Goal: Task Accomplishment & Management: Use online tool/utility

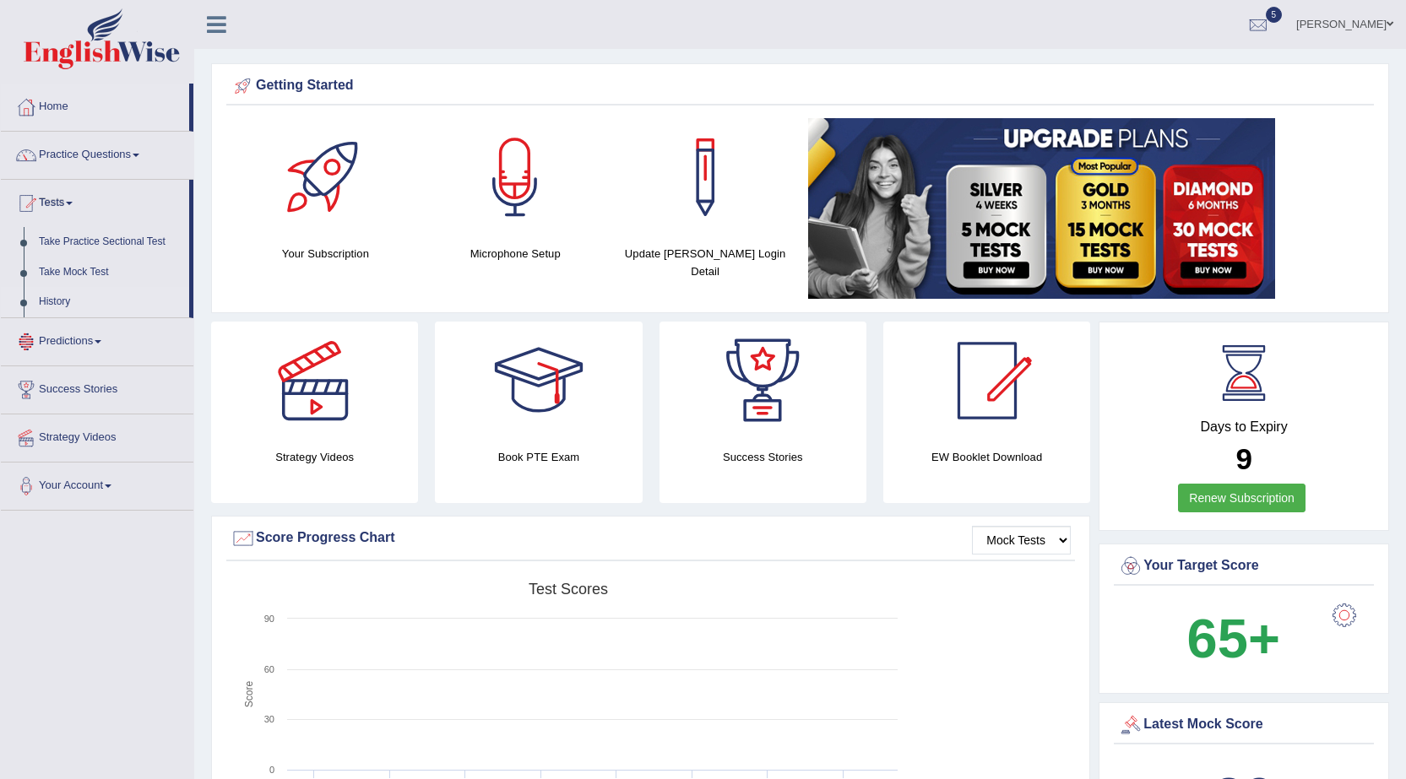
click at [75, 299] on link "History" at bounding box center [110, 302] width 158 height 30
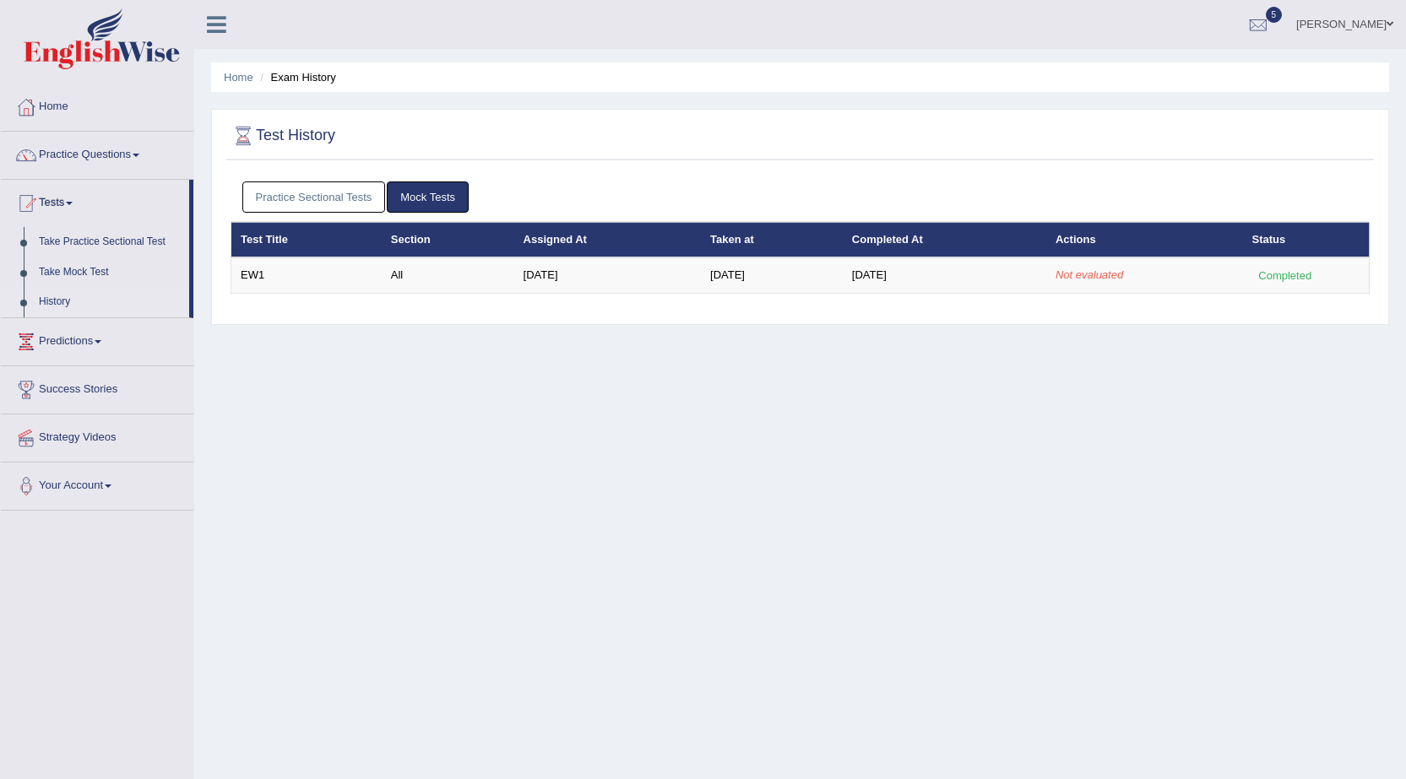
click at [342, 196] on link "Practice Sectional Tests" at bounding box center [314, 196] width 144 height 31
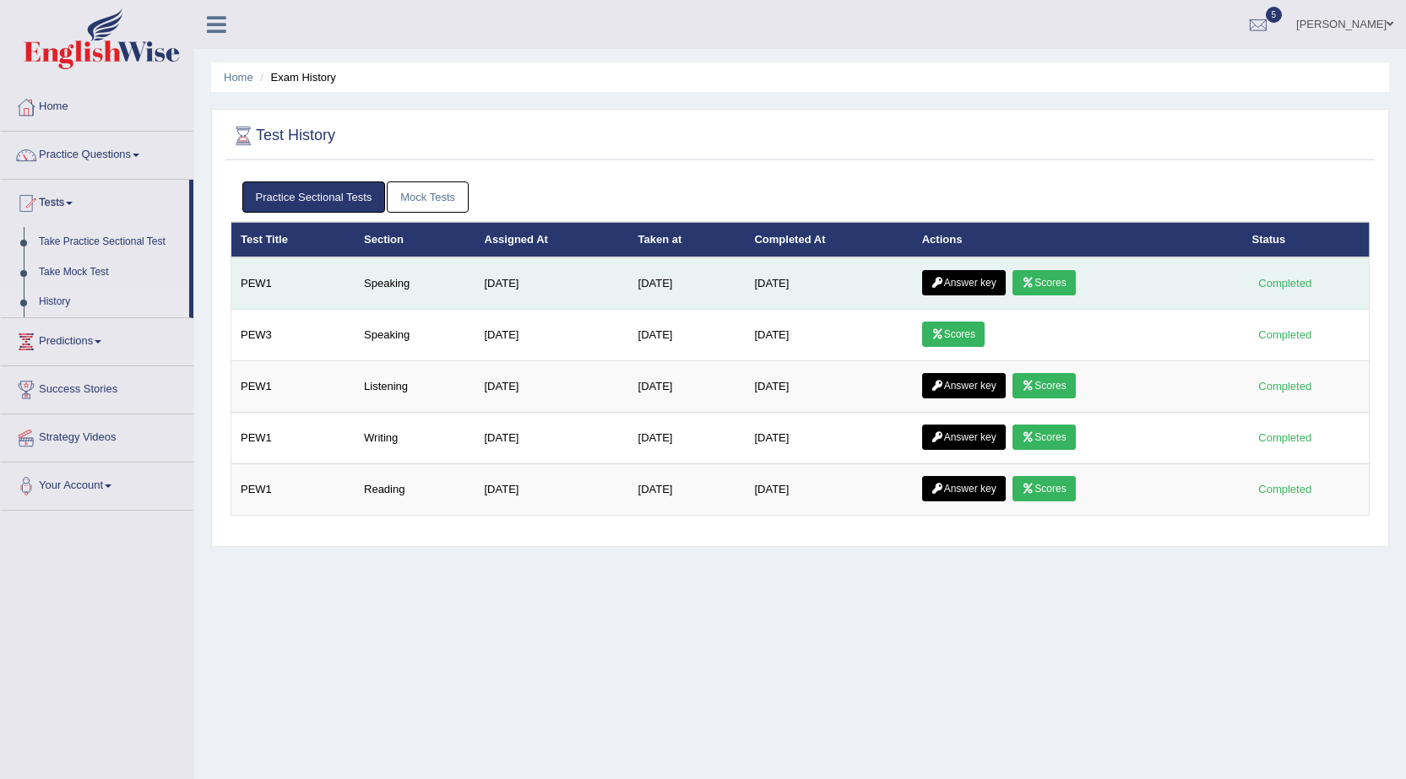
click at [1052, 277] on link "Scores" at bounding box center [1043, 282] width 62 height 25
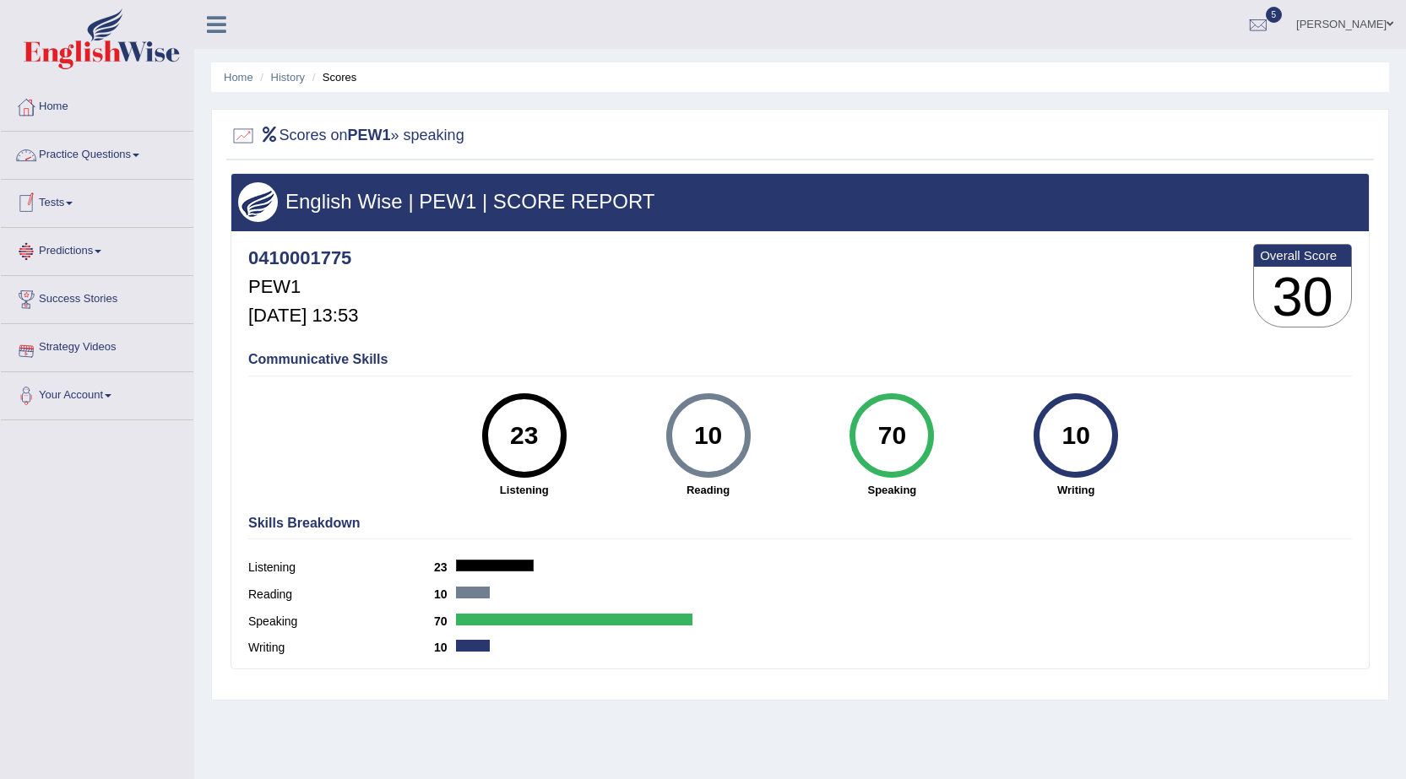
click at [77, 198] on link "Tests" at bounding box center [97, 201] width 192 height 42
click at [57, 304] on link "History" at bounding box center [110, 302] width 158 height 30
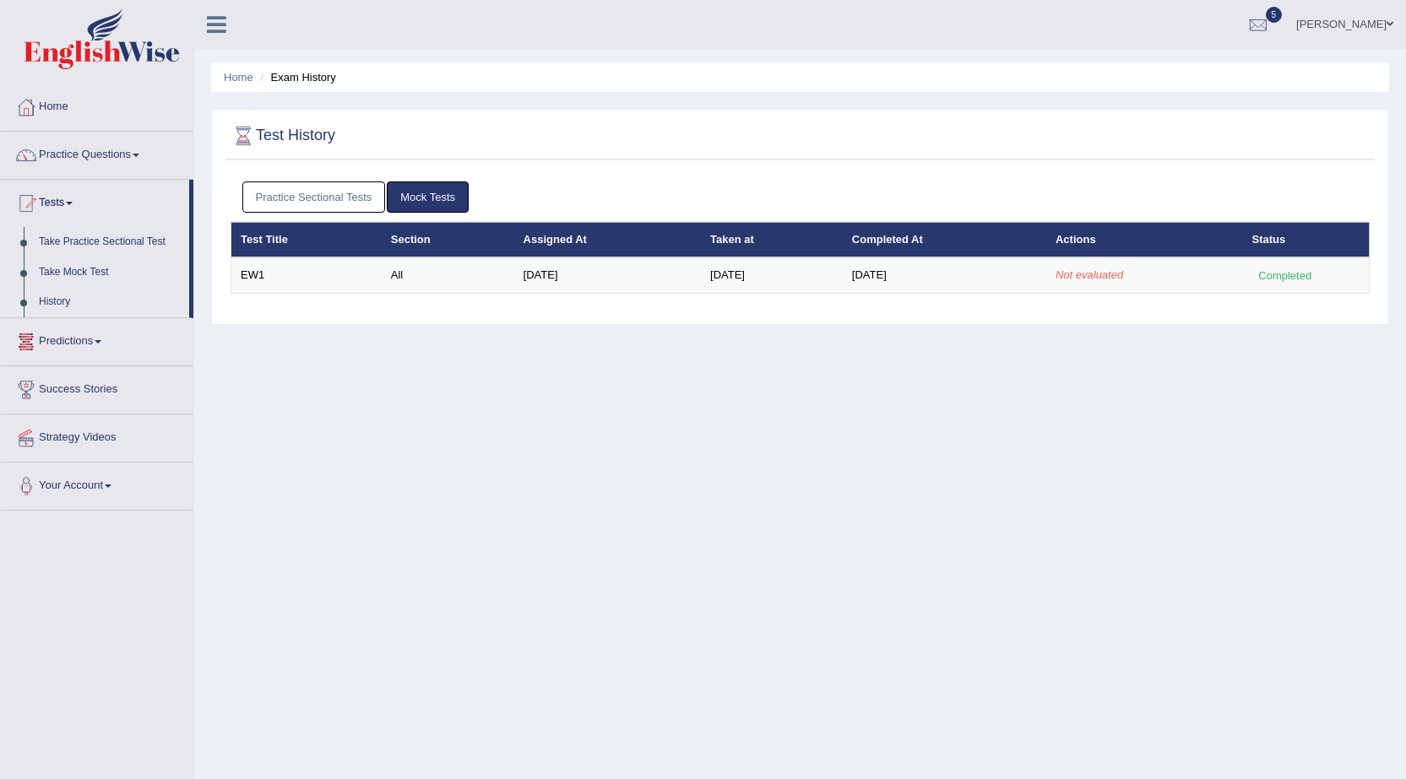
click at [328, 189] on link "Practice Sectional Tests" at bounding box center [314, 196] width 144 height 31
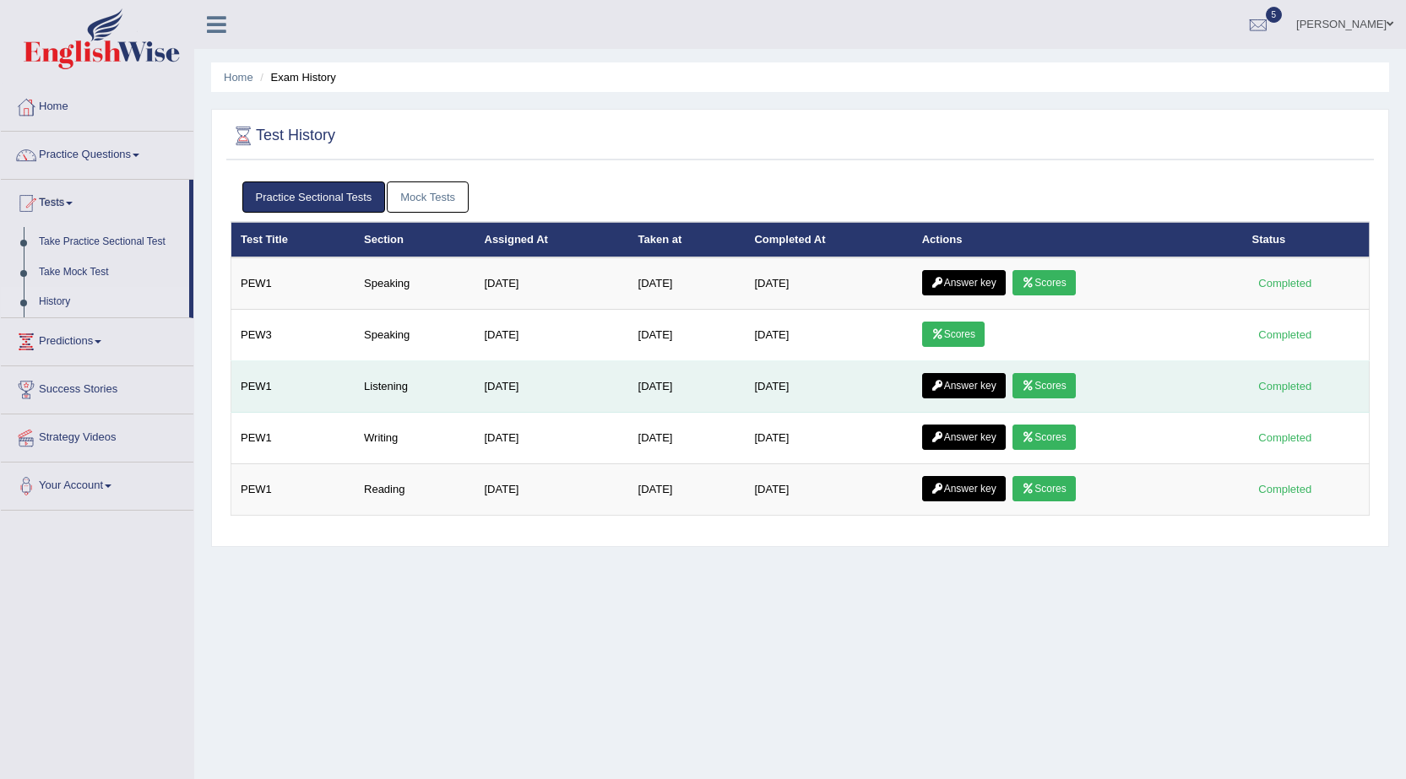
click at [1050, 377] on link "Scores" at bounding box center [1043, 385] width 62 height 25
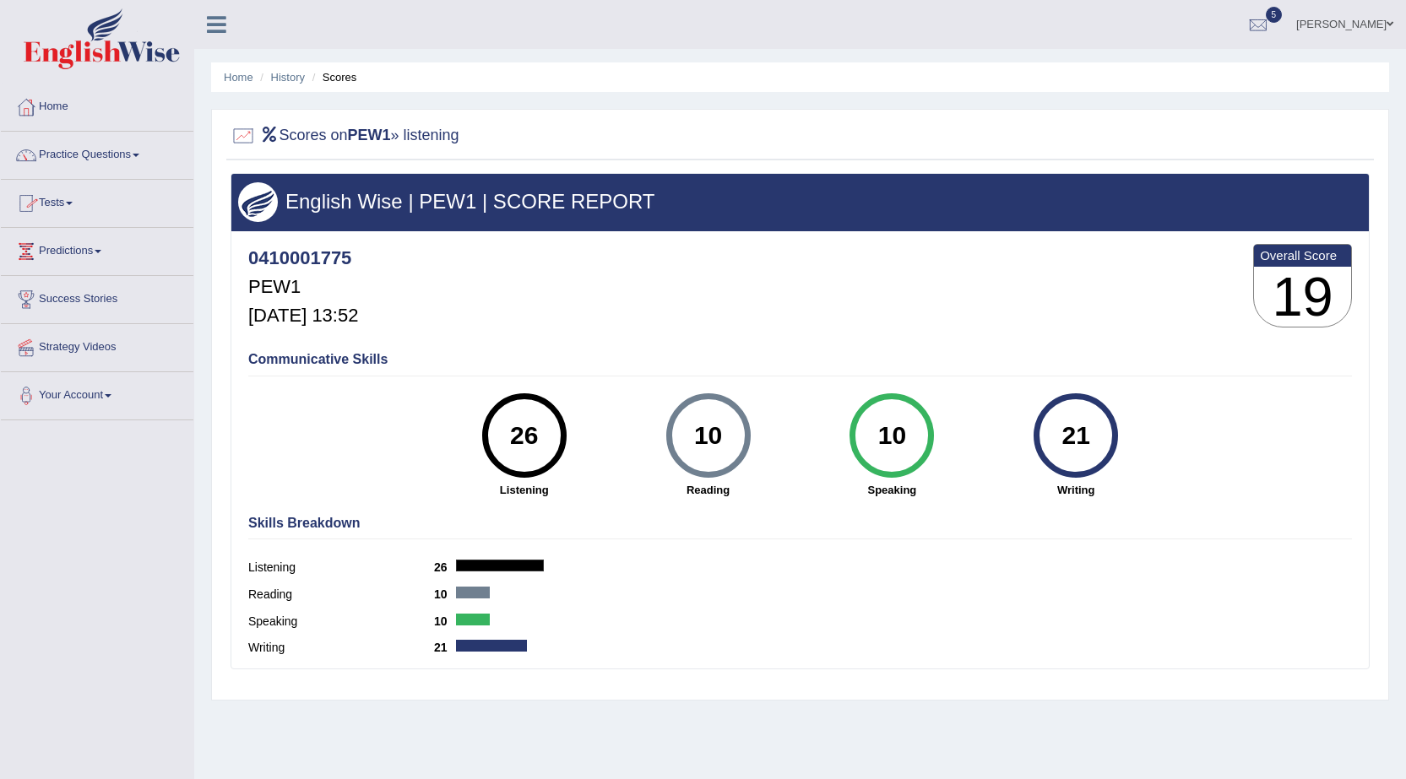
click at [73, 202] on span at bounding box center [69, 203] width 7 height 3
click at [52, 303] on link "History" at bounding box center [110, 302] width 158 height 30
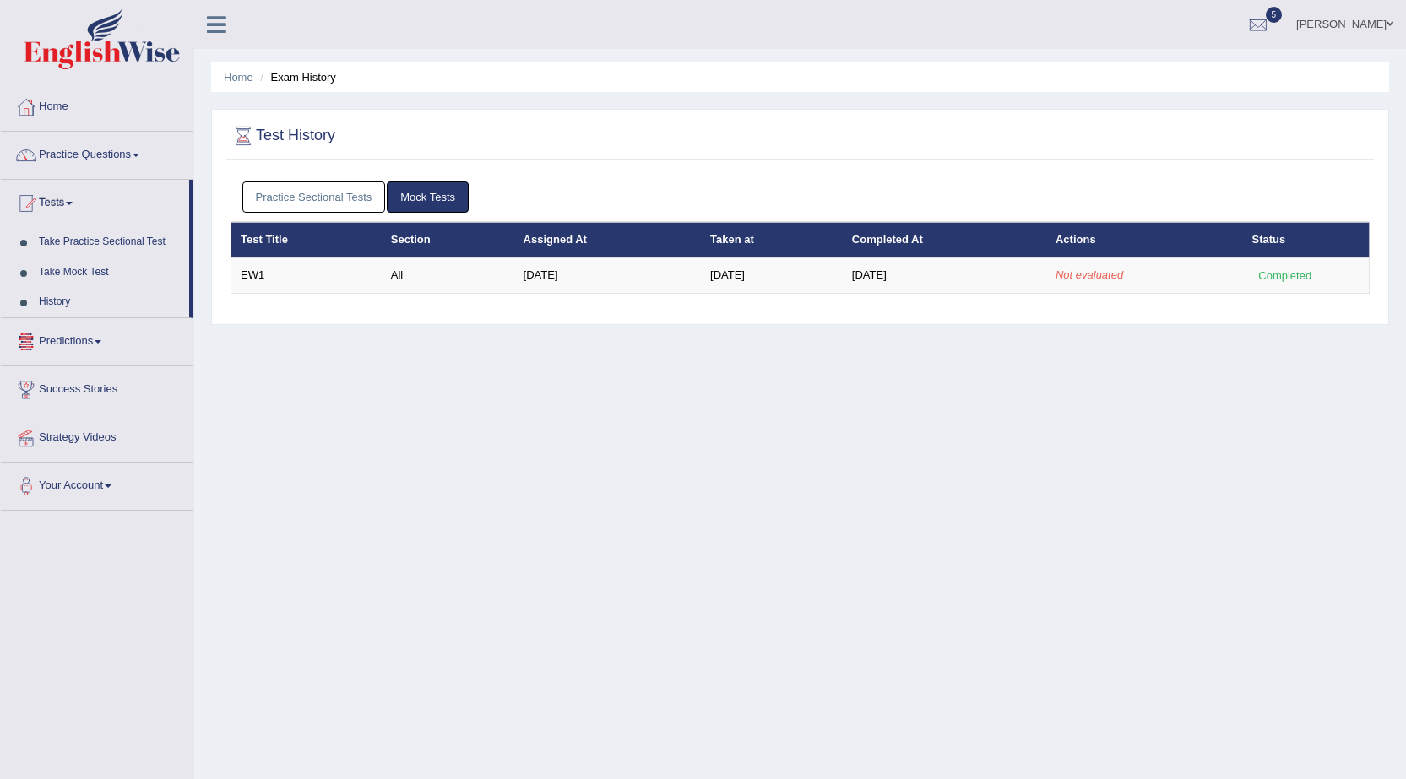
click at [308, 193] on link "Practice Sectional Tests" at bounding box center [314, 196] width 144 height 31
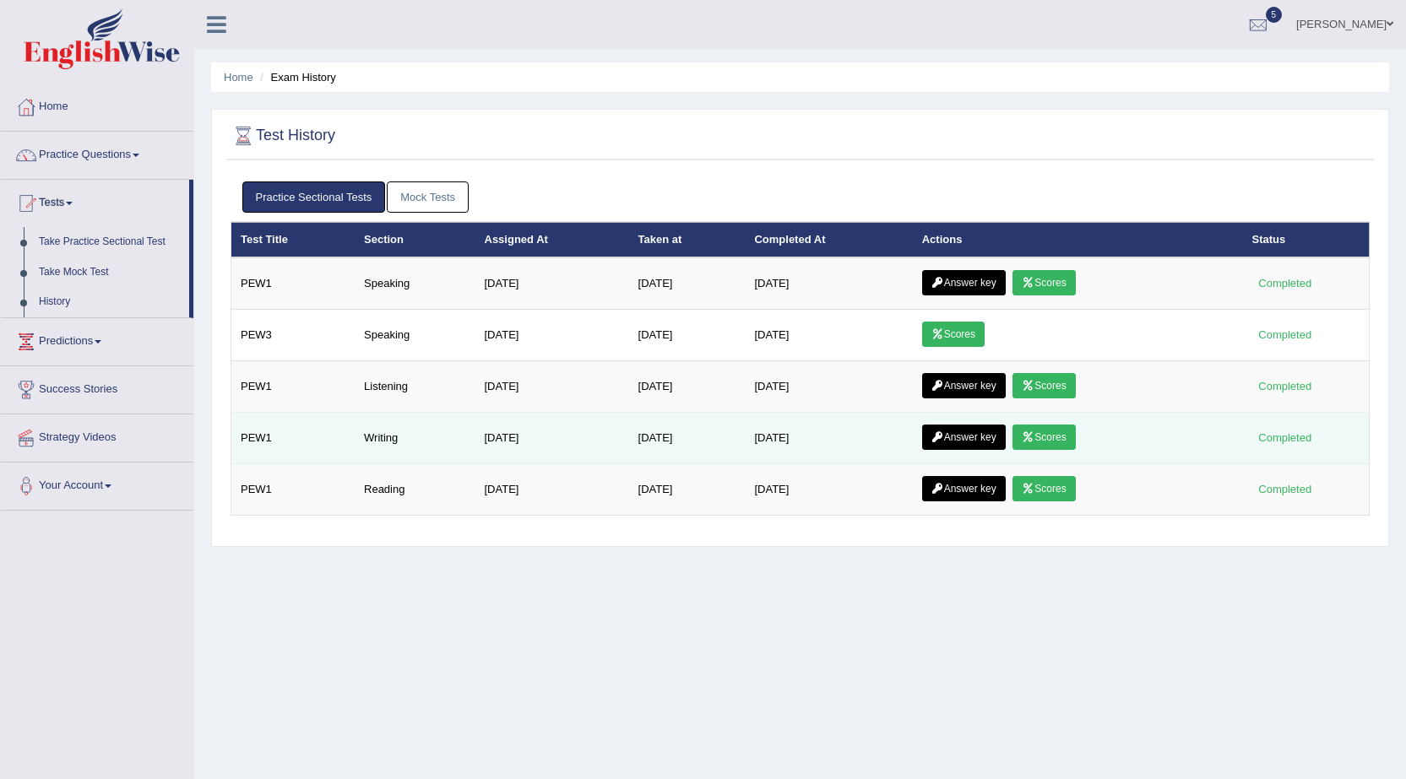
click at [1059, 431] on link "Scores" at bounding box center [1043, 437] width 62 height 25
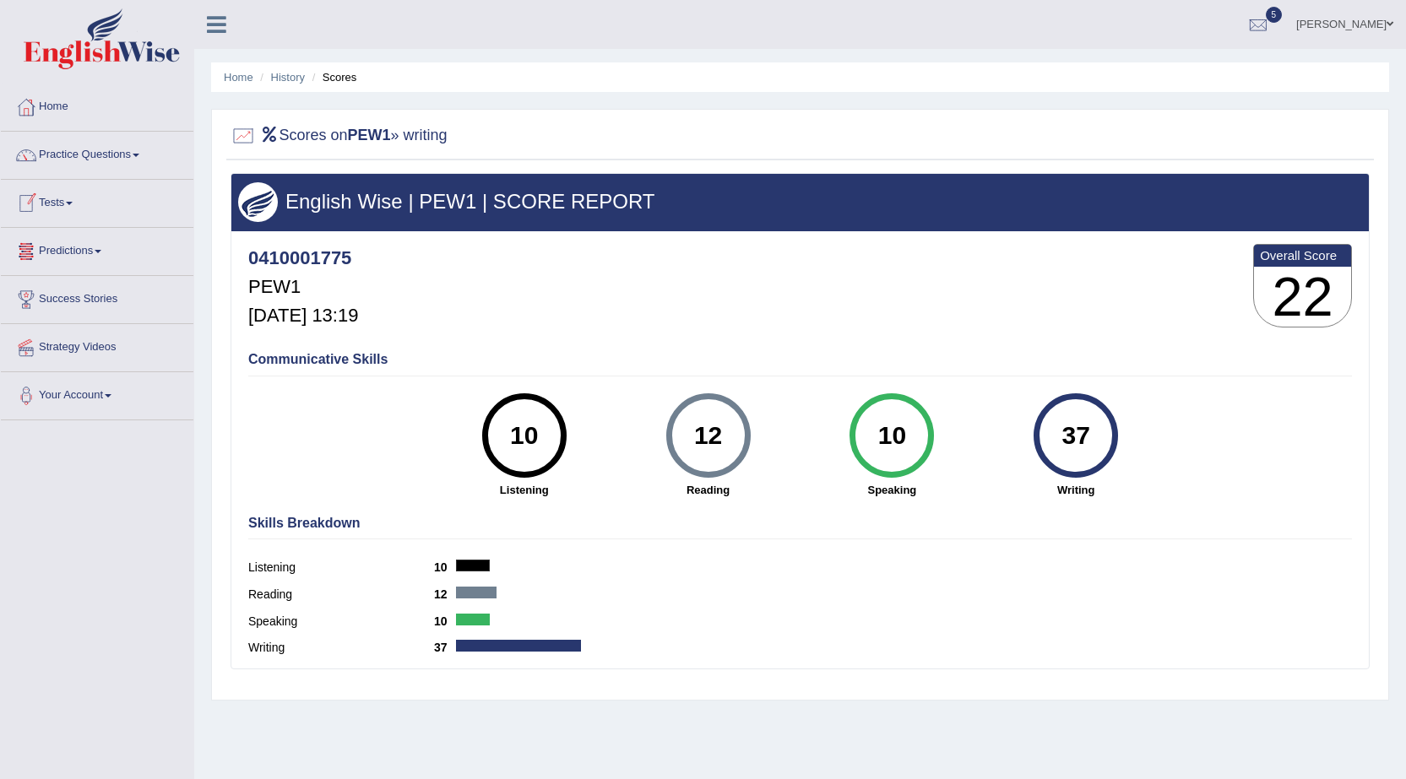
click at [76, 206] on link "Tests" at bounding box center [97, 201] width 192 height 42
click at [48, 299] on link "History" at bounding box center [110, 302] width 158 height 30
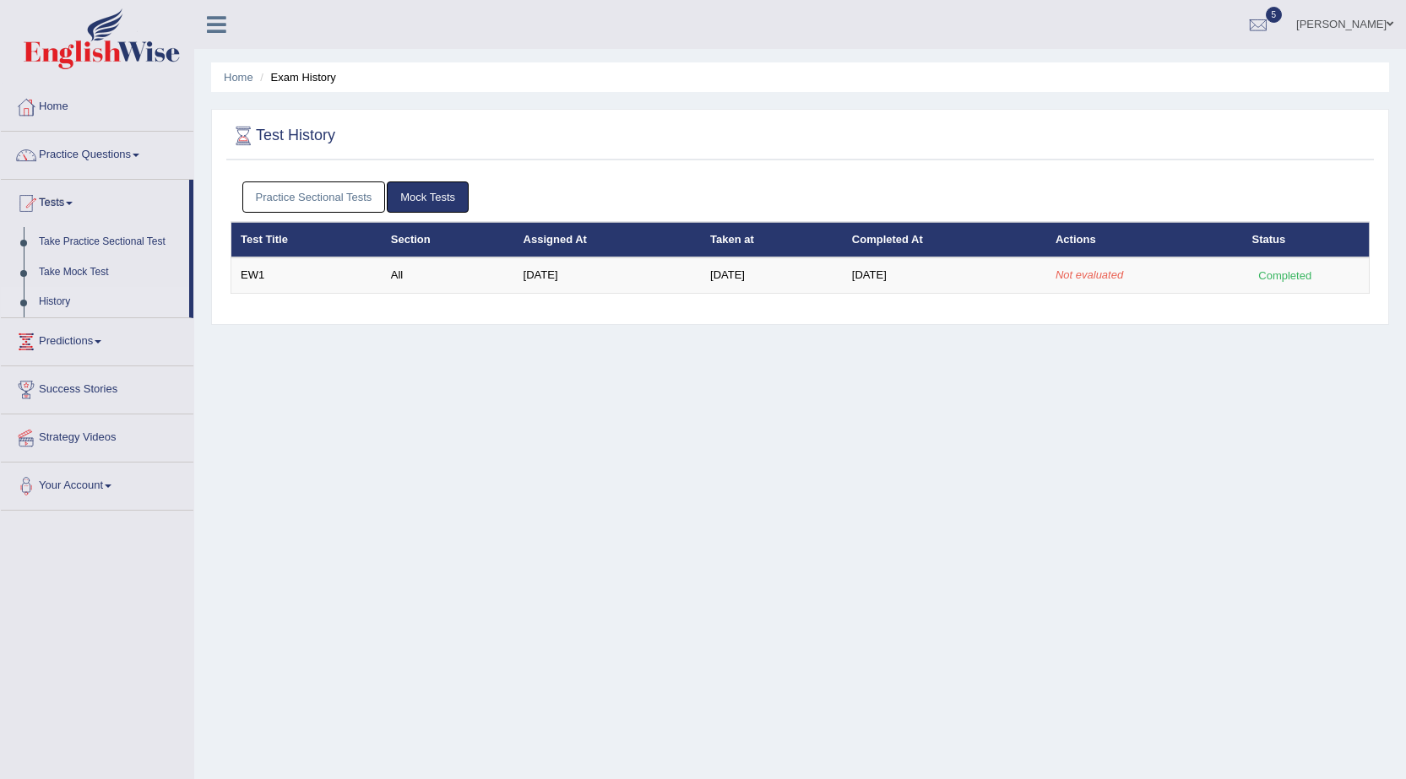
click at [274, 185] on link "Practice Sectional Tests" at bounding box center [314, 196] width 144 height 31
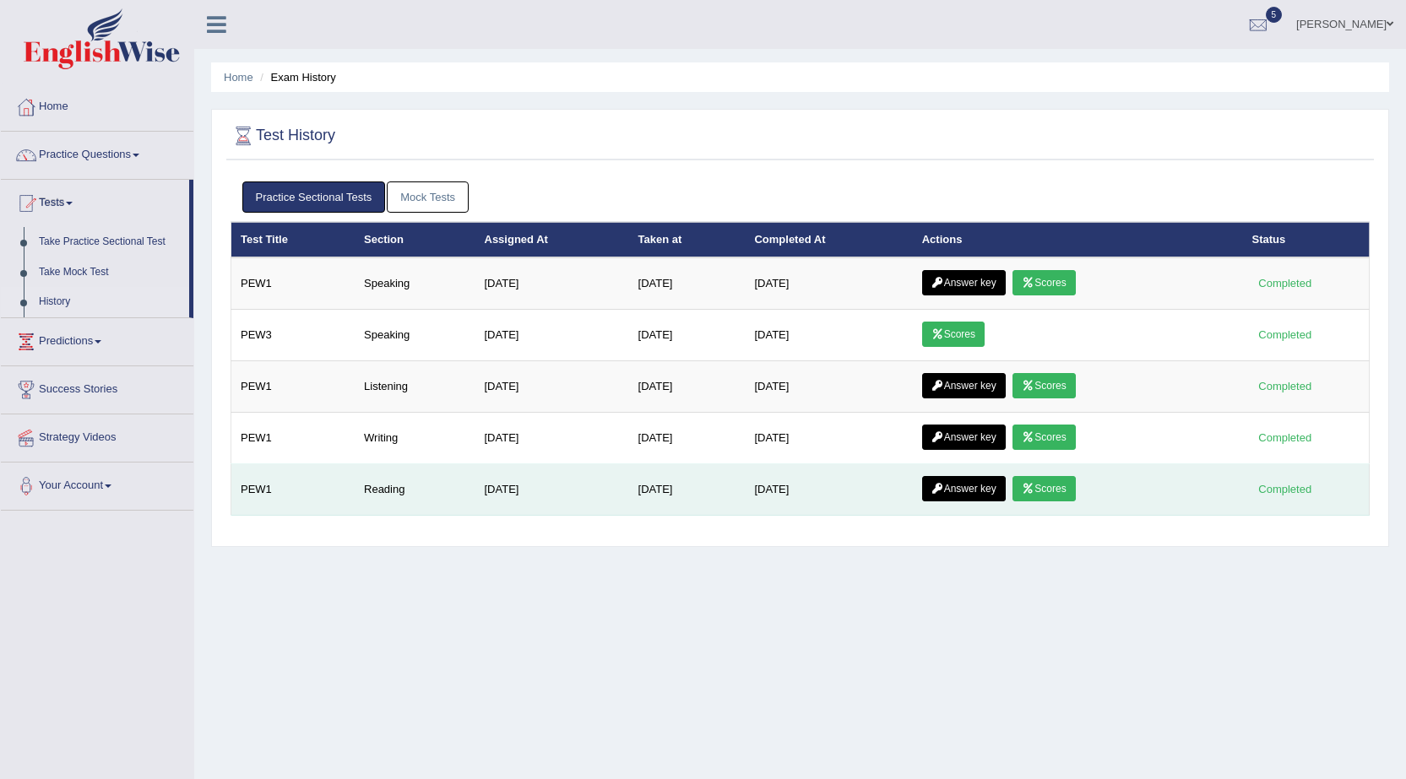
click at [1043, 479] on link "Scores" at bounding box center [1043, 488] width 62 height 25
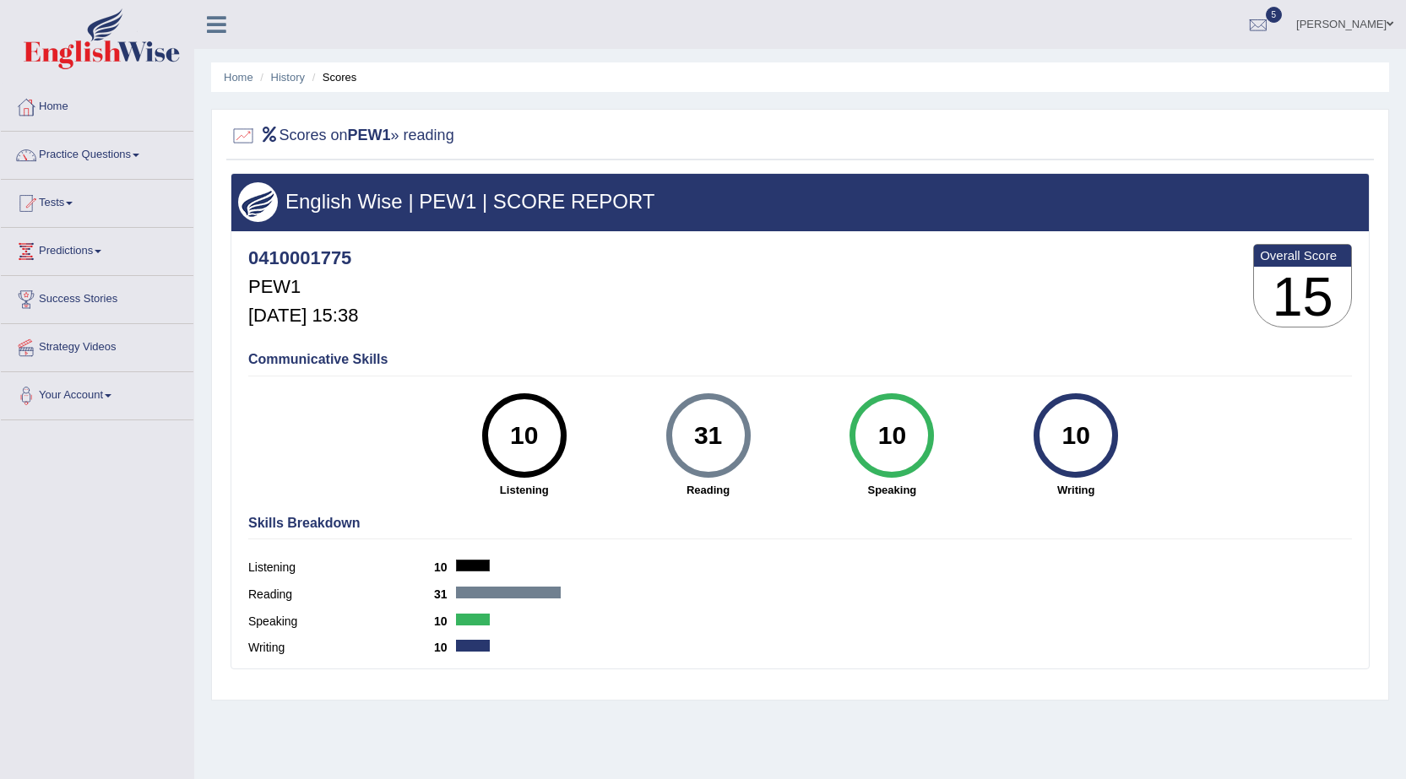
click at [389, 491] on div "Communicative Skills 10 Listening 31 Reading 10 Speaking 10 Writing" at bounding box center [800, 424] width 1112 height 160
click at [73, 202] on span at bounding box center [69, 203] width 7 height 3
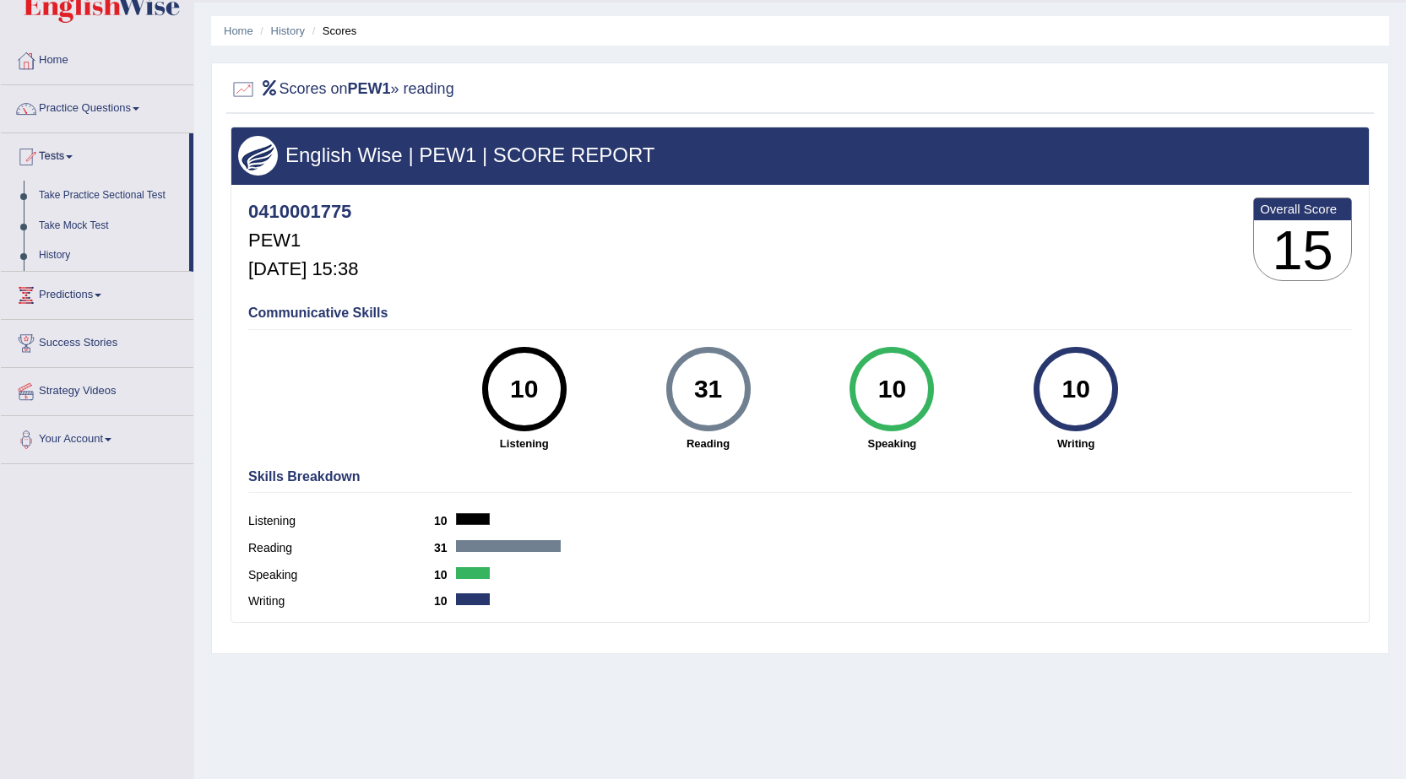
scroll to position [84, 0]
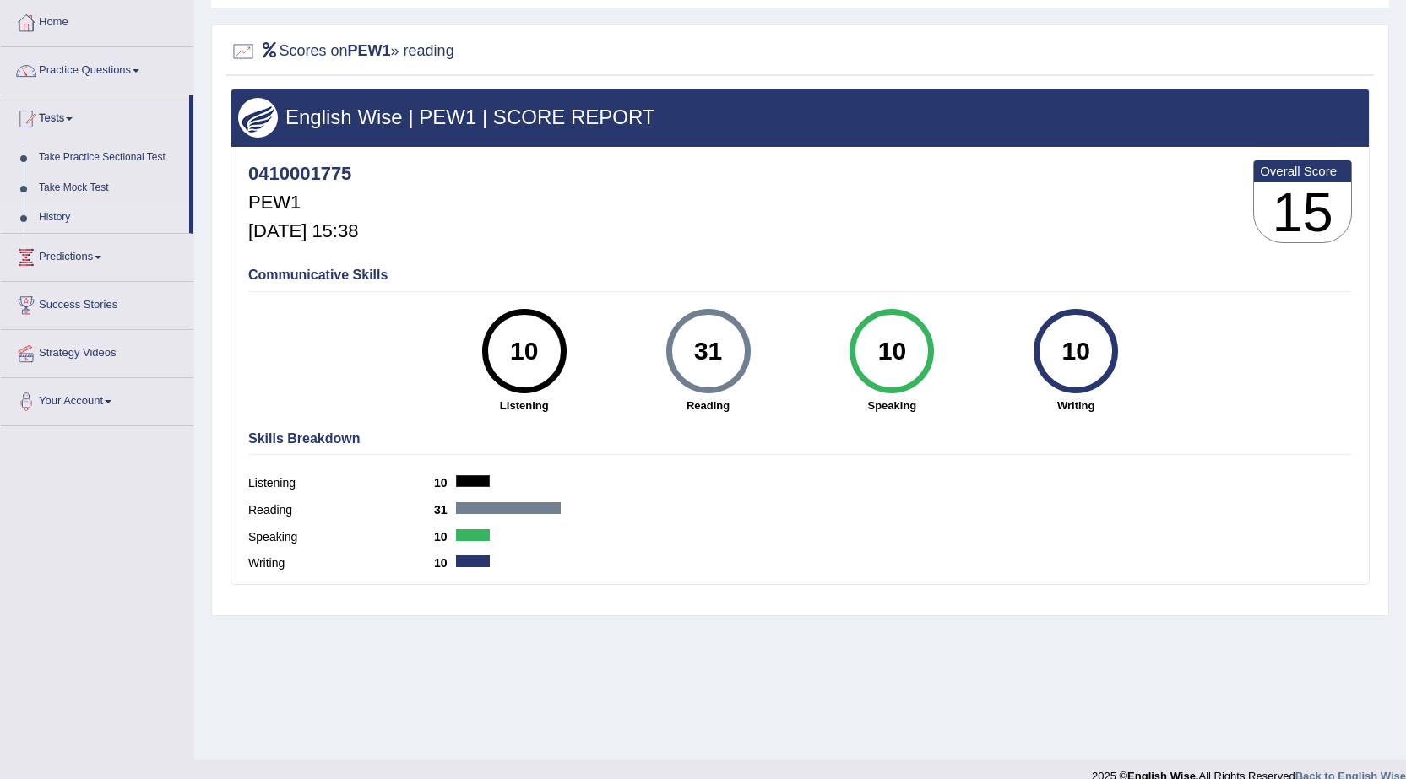
click at [68, 219] on link "History" at bounding box center [110, 218] width 158 height 30
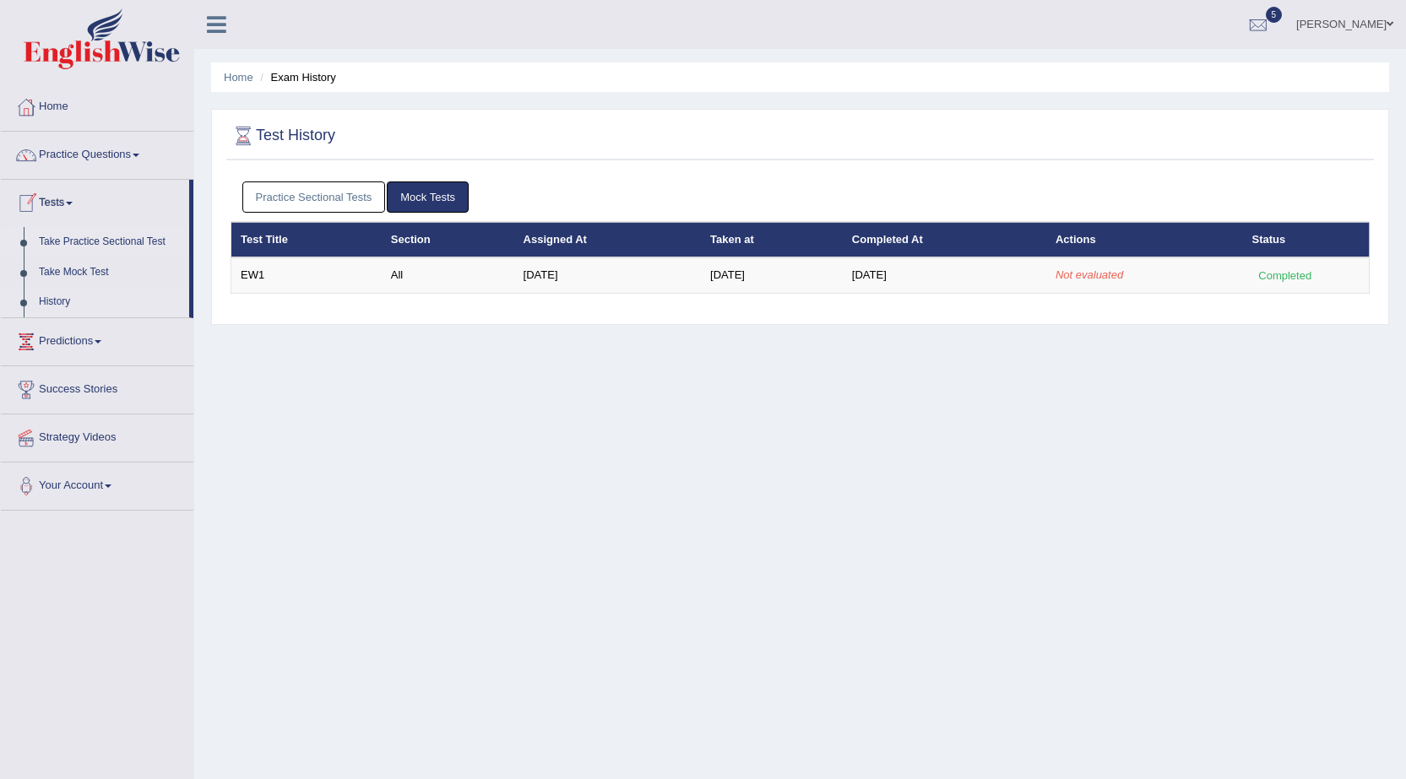
click at [79, 241] on link "Take Practice Sectional Test" at bounding box center [110, 242] width 158 height 30
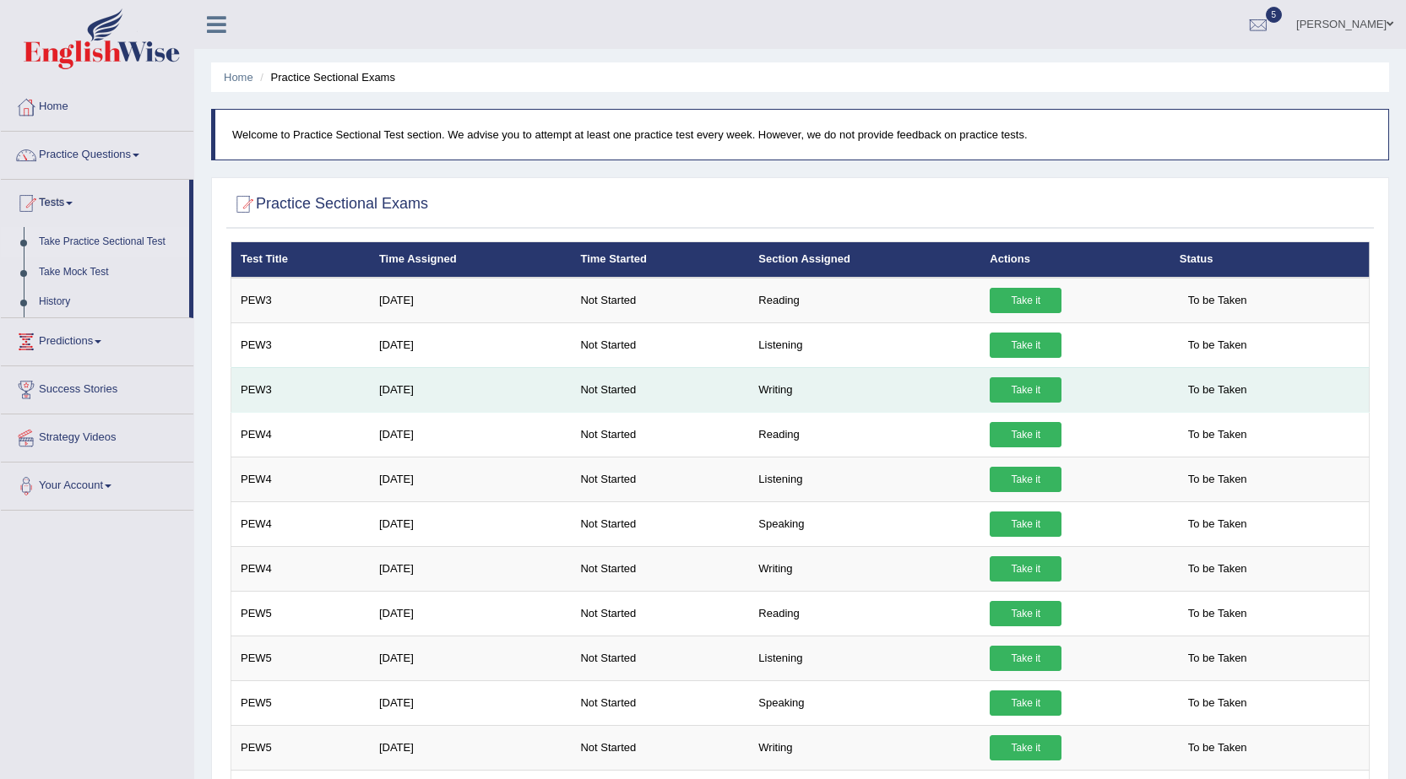
click at [1030, 397] on link "Take it" at bounding box center [1025, 389] width 72 height 25
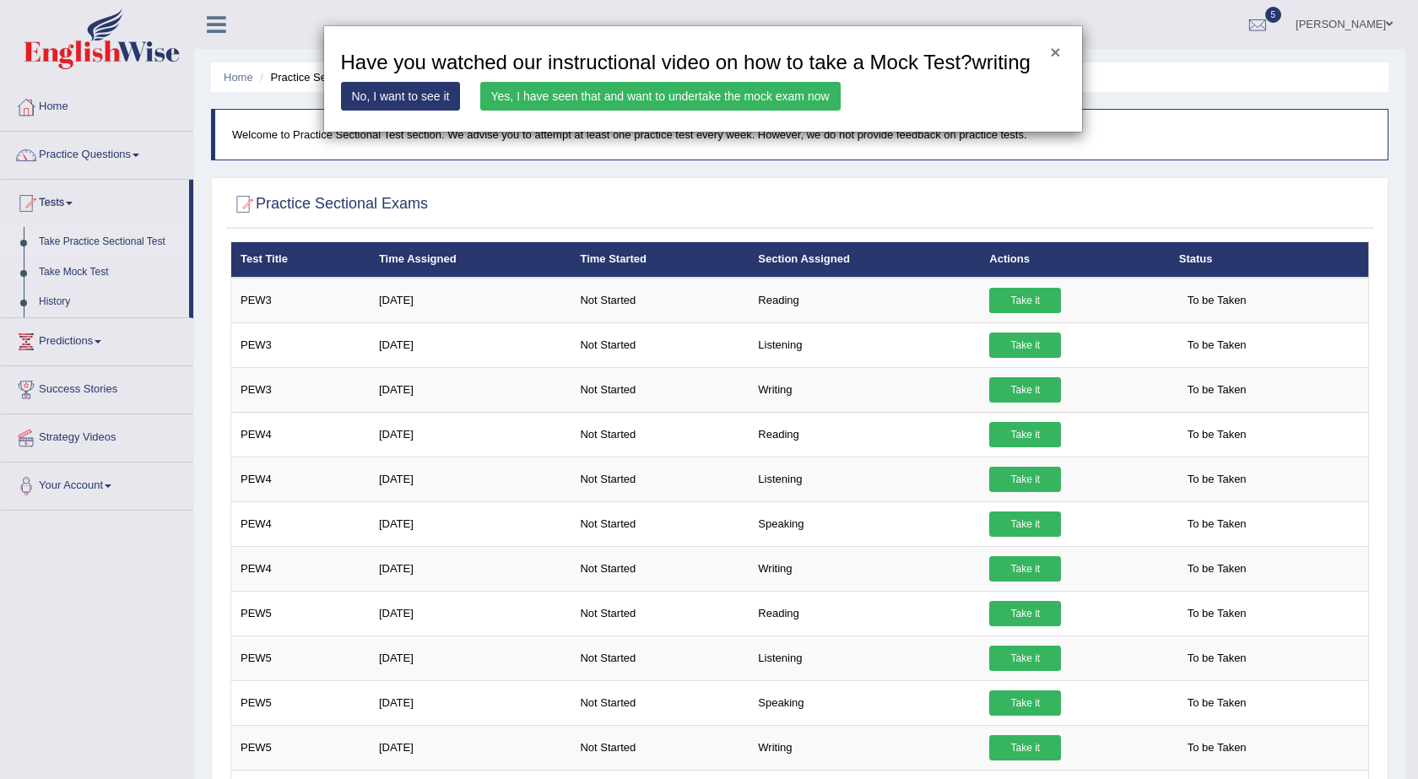
click at [1056, 52] on button "×" at bounding box center [1055, 52] width 10 height 18
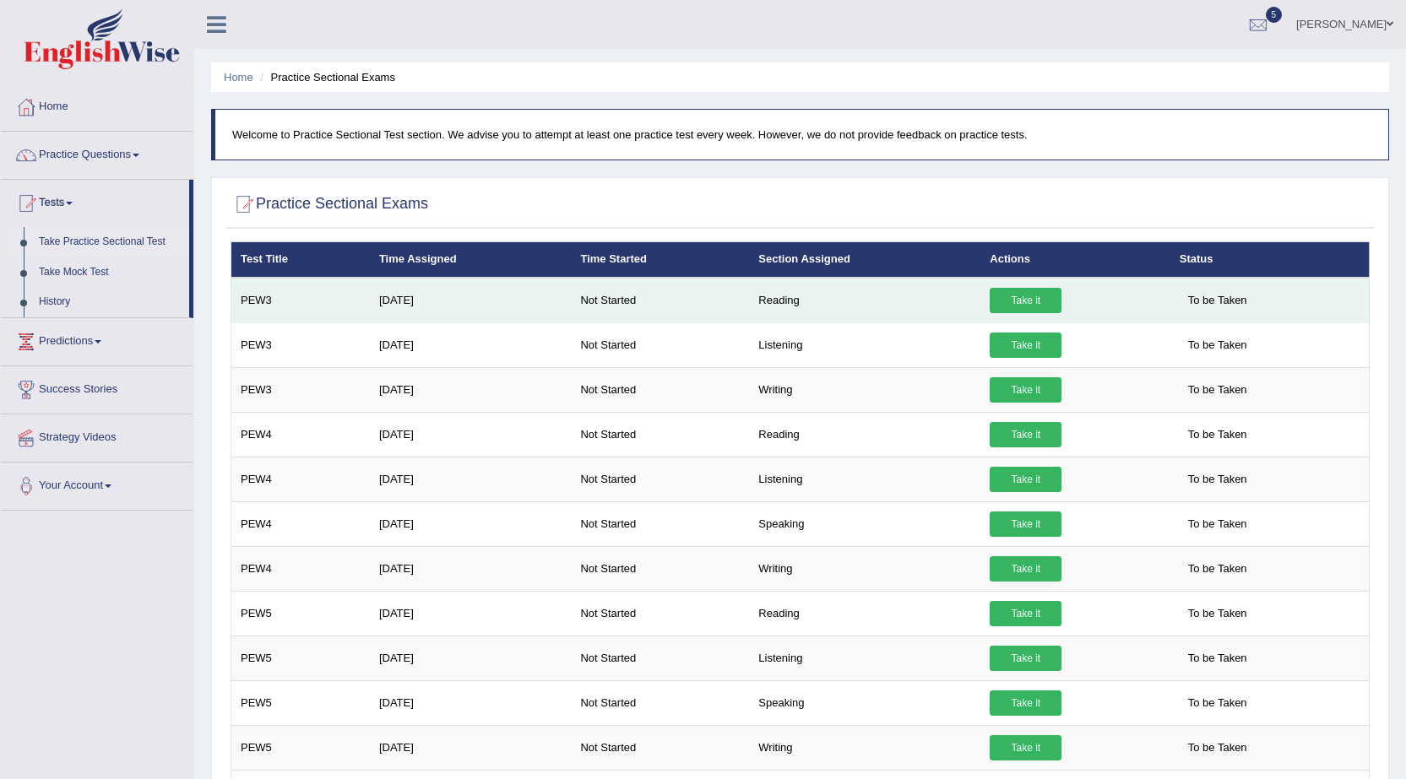
click at [1038, 296] on link "Take it" at bounding box center [1025, 300] width 72 height 25
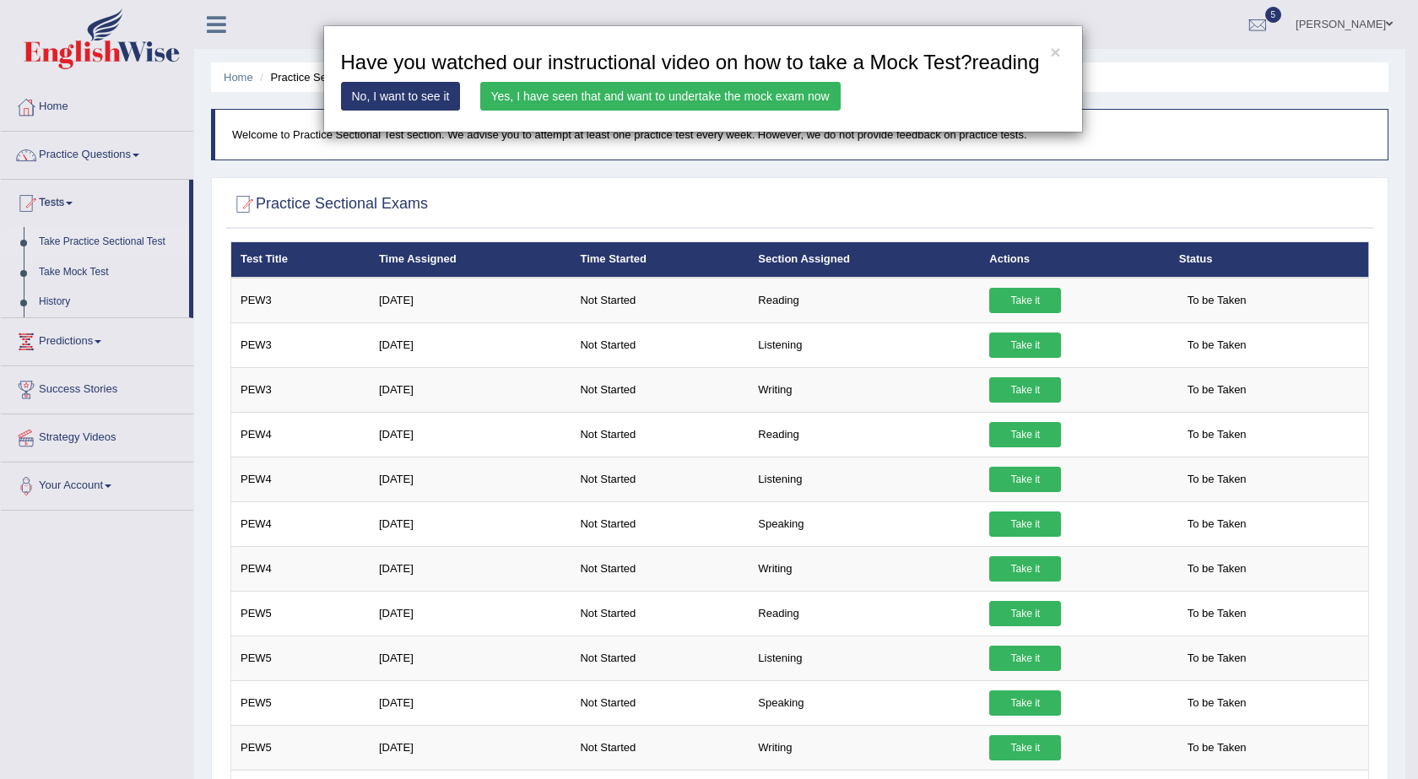
click at [639, 84] on link "Yes, I have seen that and want to undertake the mock exam now" at bounding box center [660, 96] width 360 height 29
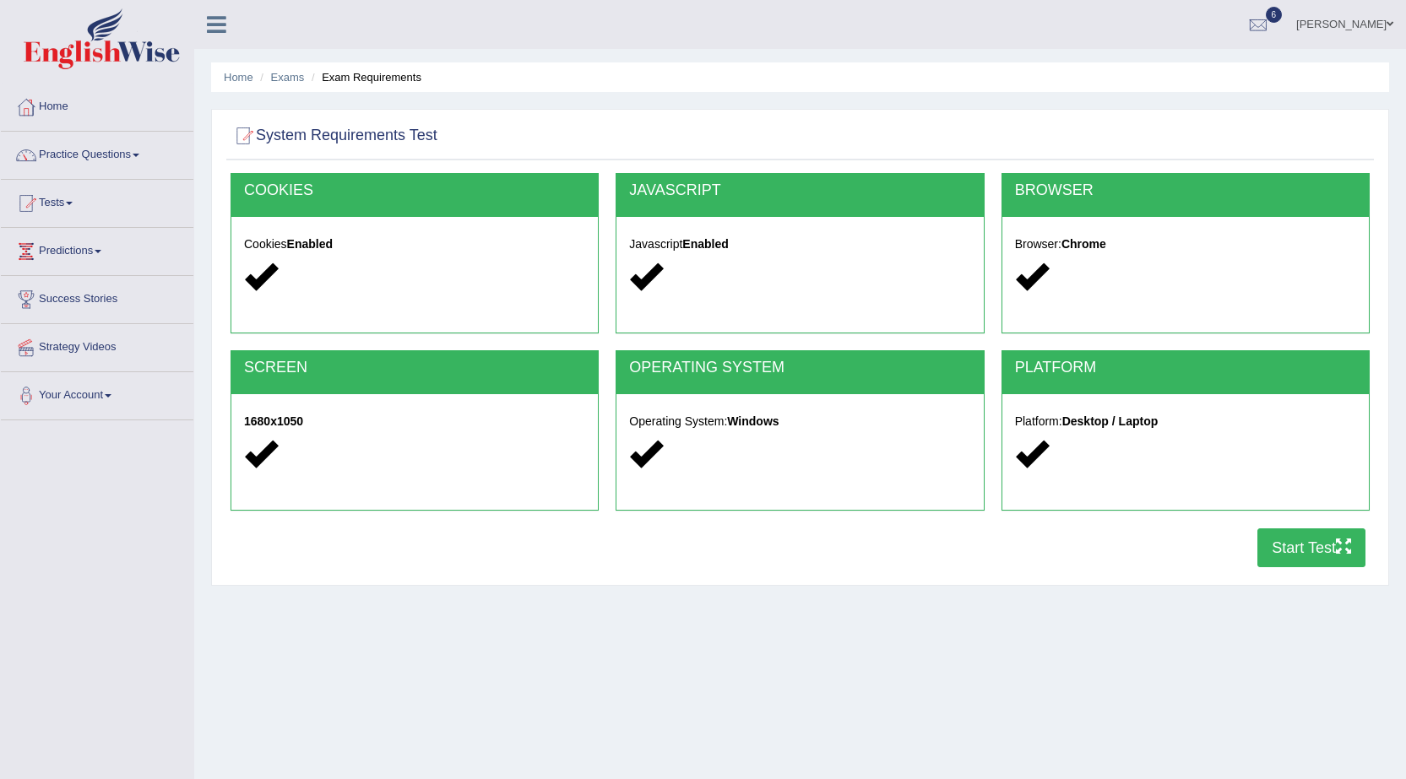
click at [1295, 552] on button "Start Test" at bounding box center [1311, 547] width 108 height 39
